Goal: Task Accomplishment & Management: Manage account settings

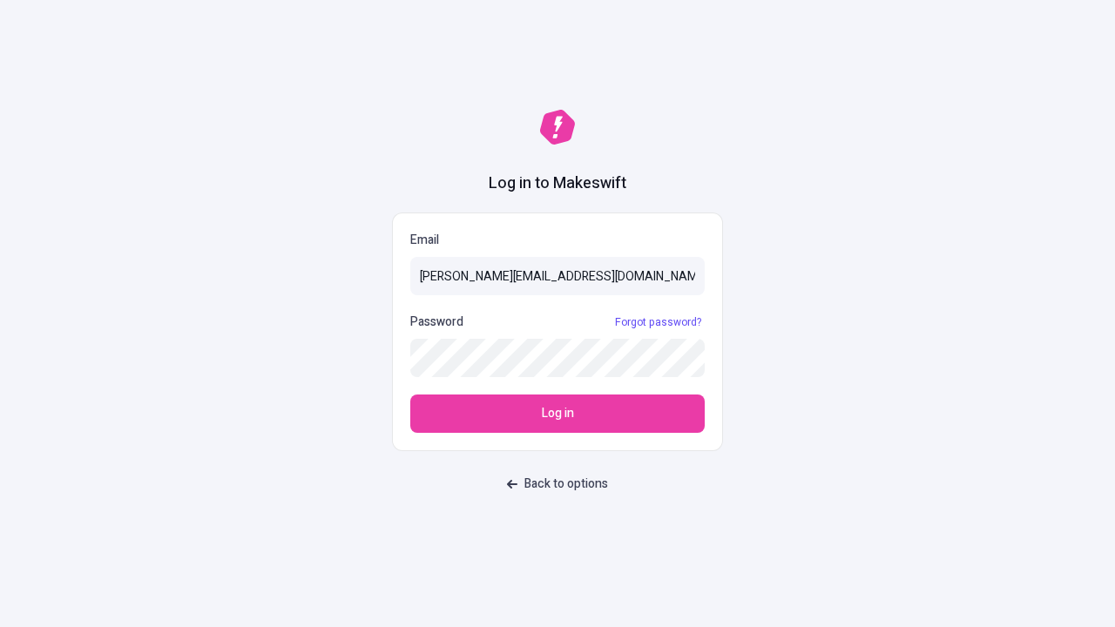
type input "[PERSON_NAME][EMAIL_ADDRESS][DOMAIN_NAME]"
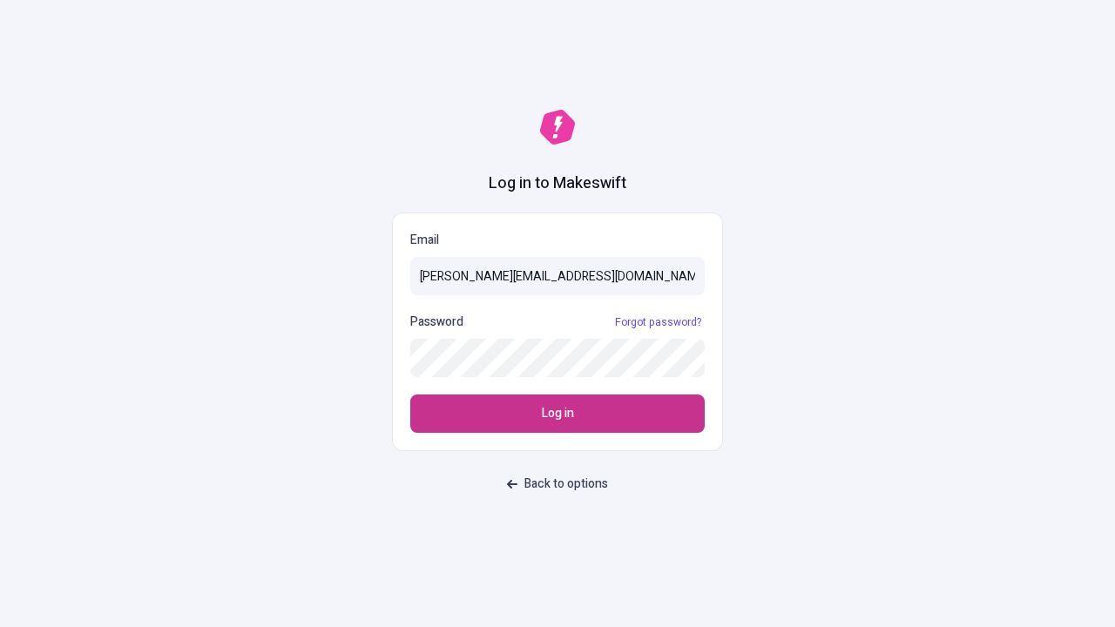
click at [557, 414] on span "Log in" at bounding box center [558, 413] width 32 height 19
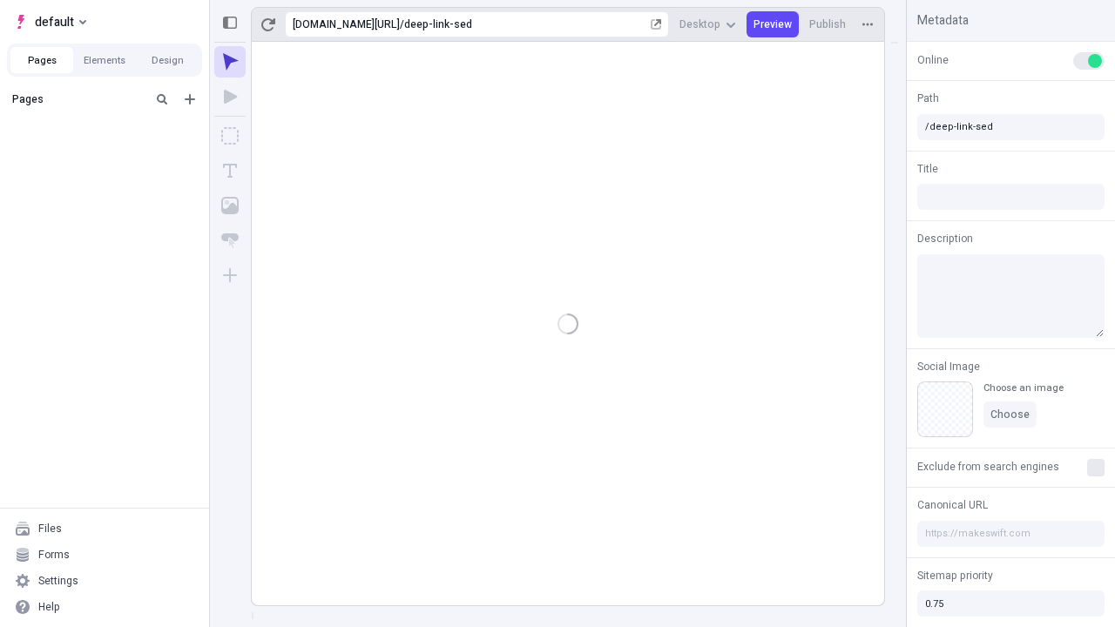
type input "/deep-link-sed"
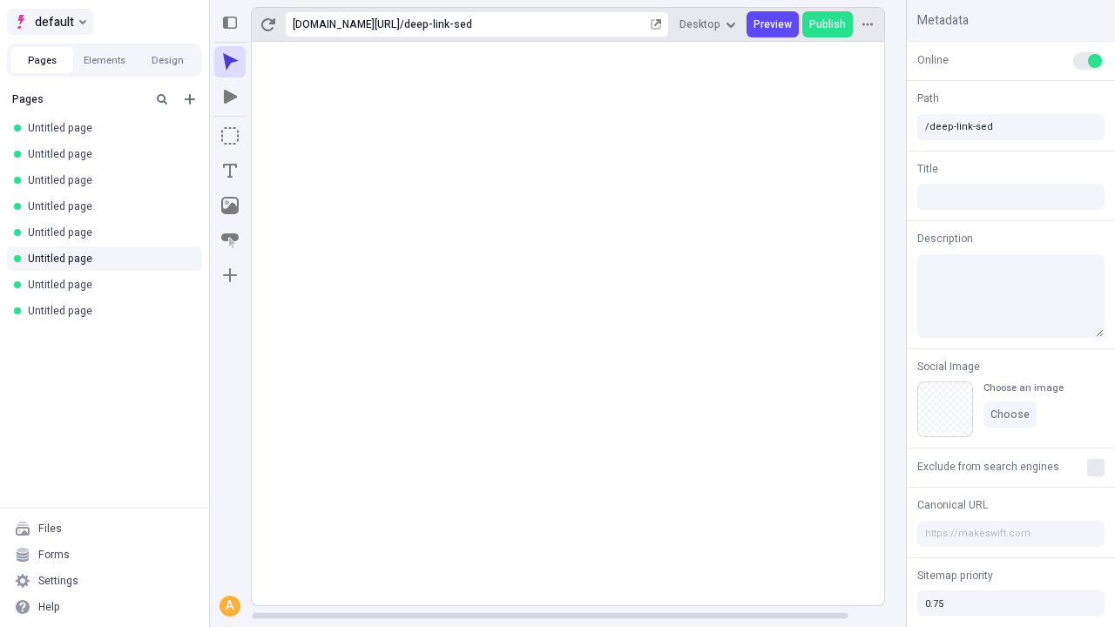
click at [49, 22] on span "default" at bounding box center [54, 21] width 39 height 21
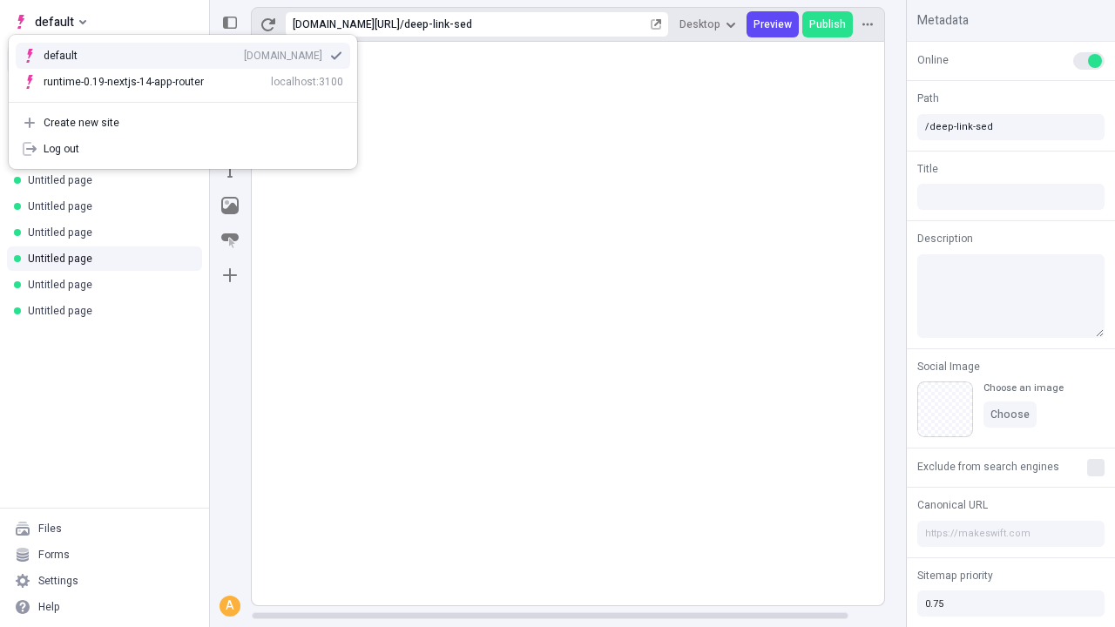
click at [183, 123] on div "Create new site" at bounding box center [194, 123] width 300 height 14
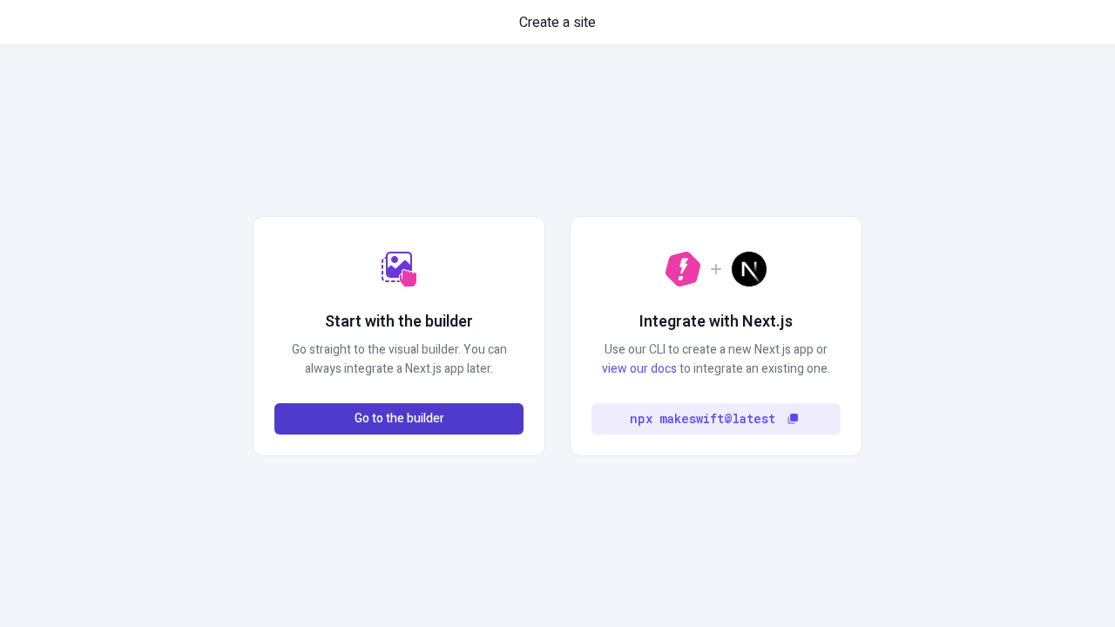
click at [399, 419] on span "Go to the builder" at bounding box center [399, 418] width 90 height 19
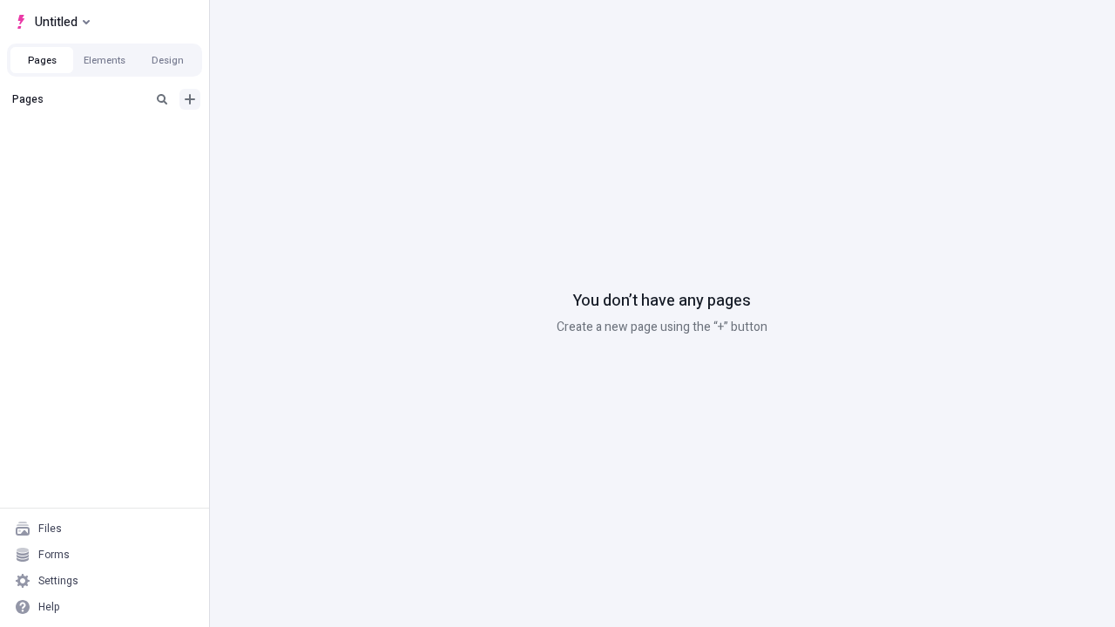
click at [190, 99] on icon "Add new" at bounding box center [190, 99] width 10 height 10
click at [282, 135] on span "Blank page" at bounding box center [293, 135] width 108 height 14
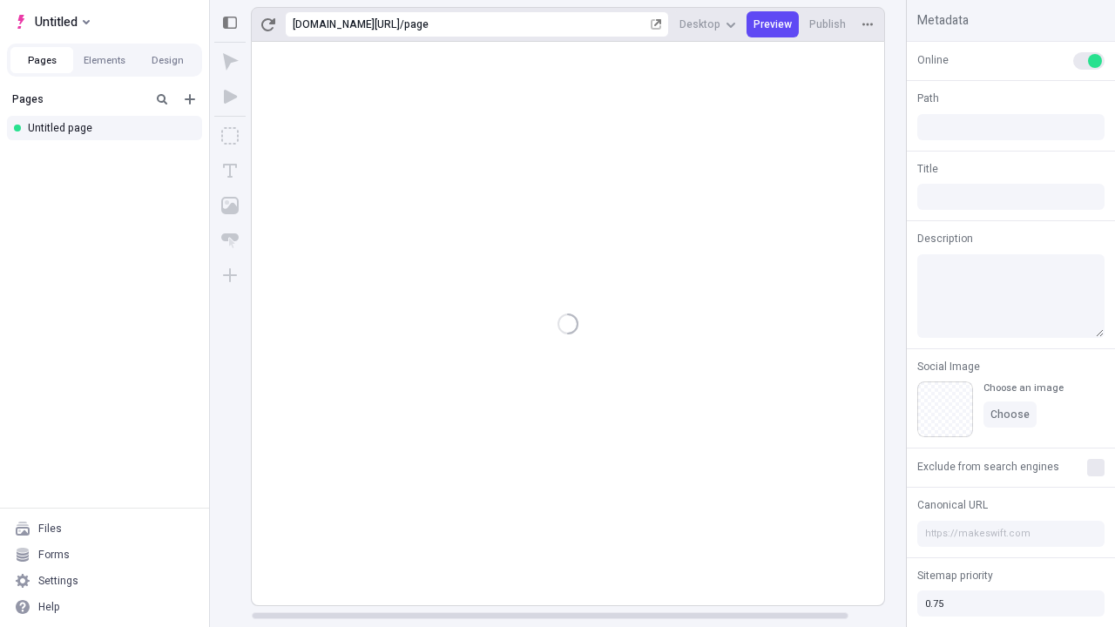
type input "/page"
click at [828, 24] on span "Publish" at bounding box center [827, 24] width 37 height 14
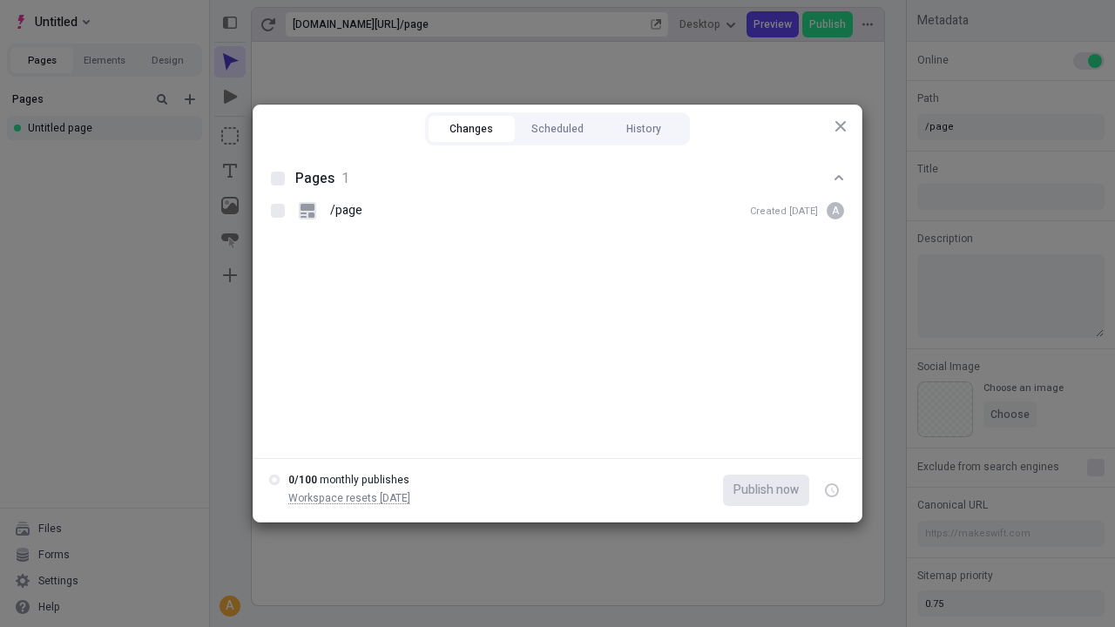
click at [471, 129] on button "Changes" at bounding box center [472, 129] width 86 height 26
click at [278, 179] on div at bounding box center [278, 179] width 14 height 14
checkbox input "true"
click at [832, 490] on icon "button" at bounding box center [833, 491] width 4 height 6
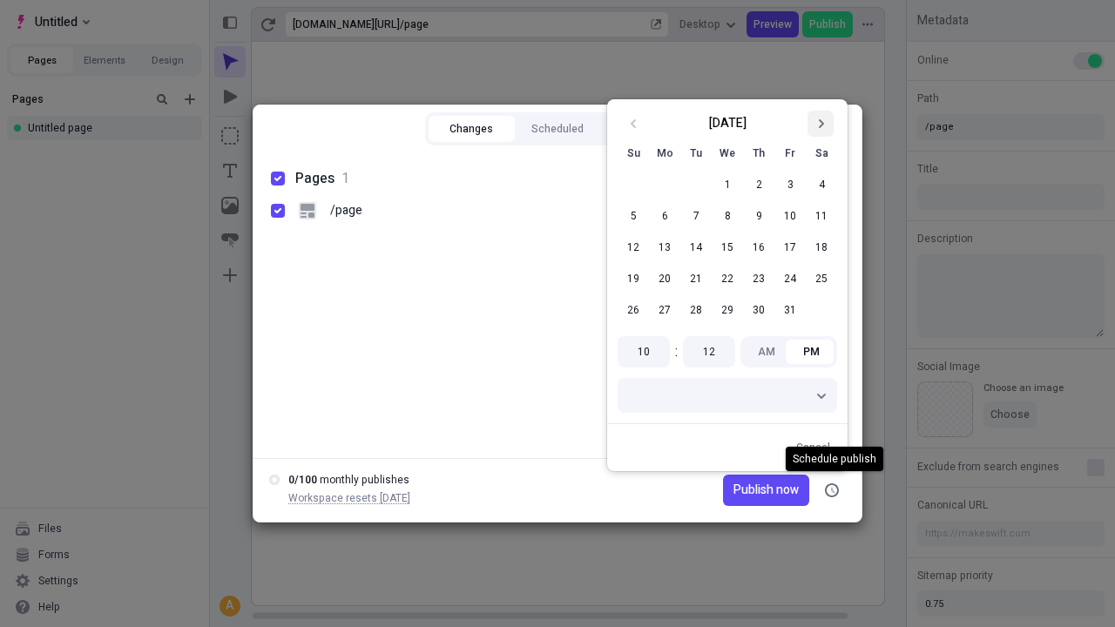
click at [820, 124] on icon "Go to next month" at bounding box center [820, 123] width 10 height 10
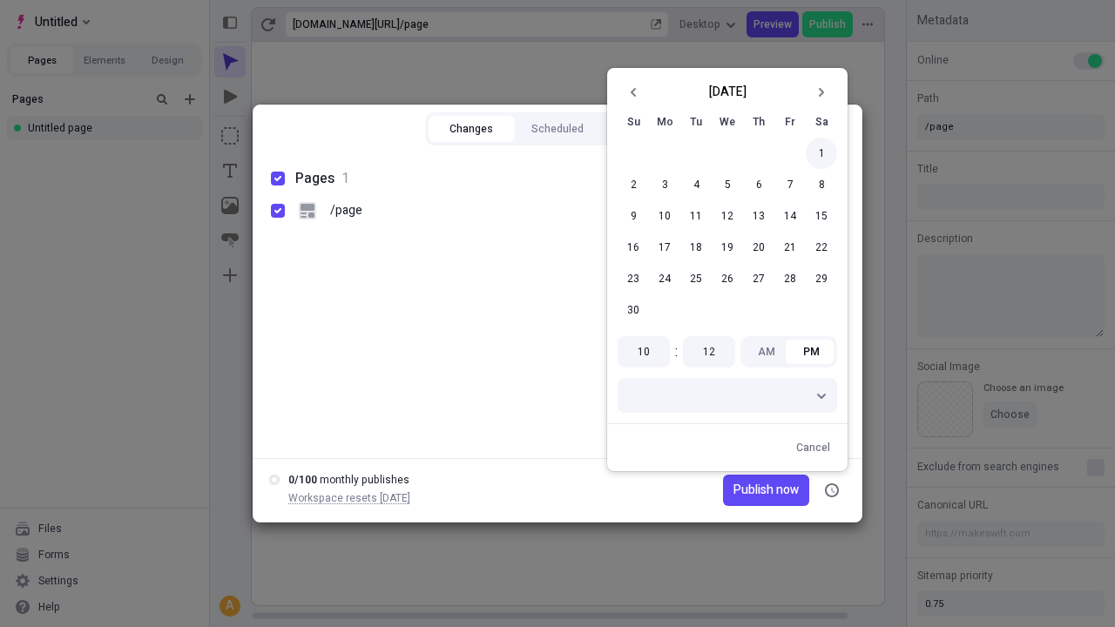
click at [821, 153] on button "1" at bounding box center [821, 153] width 31 height 31
click at [739, 490] on span "Publish on 11/1/2025" at bounding box center [750, 490] width 97 height 19
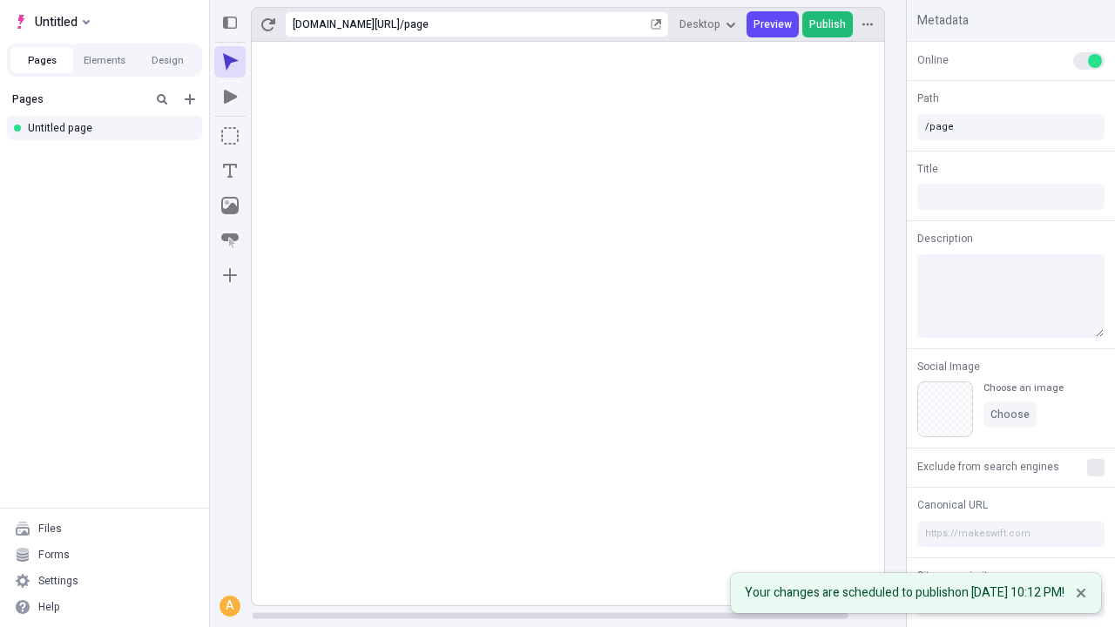
click at [828, 24] on span "Publish" at bounding box center [827, 24] width 37 height 14
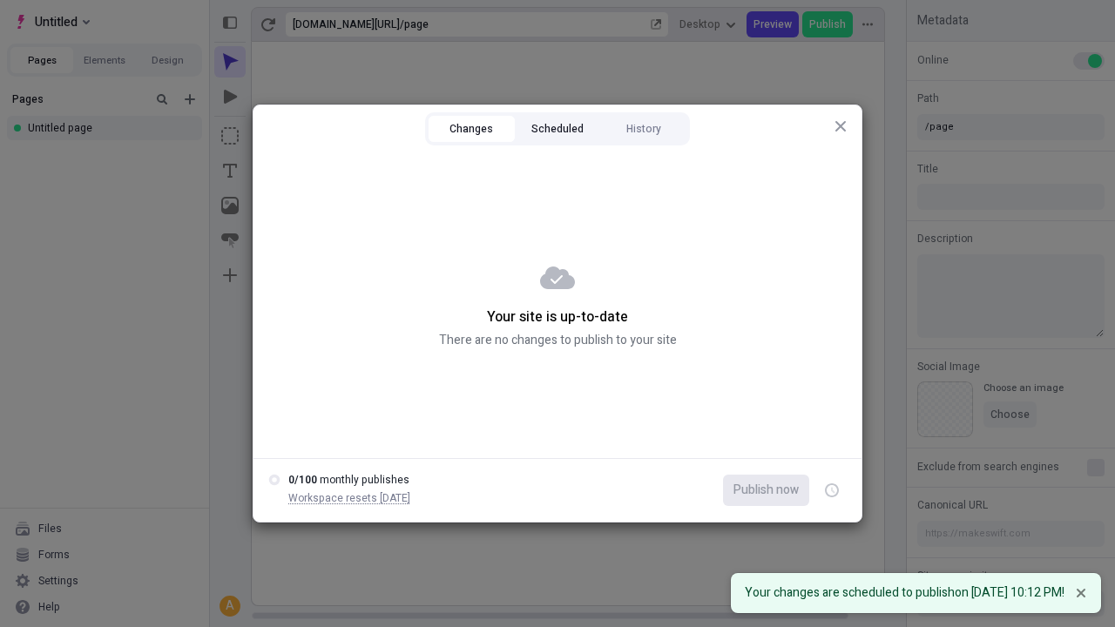
click at [557, 129] on button "Scheduled" at bounding box center [558, 129] width 86 height 26
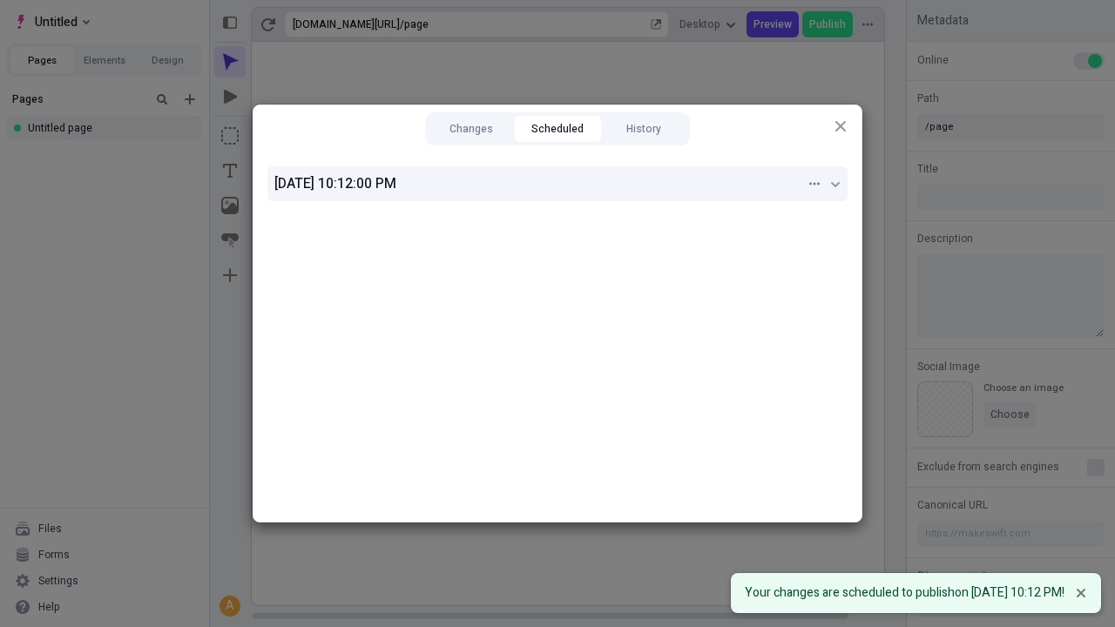
click at [557, 184] on div "11/1/2025, 10:12:00 PM" at bounding box center [539, 183] width 531 height 21
